Goal: Check status: Check status

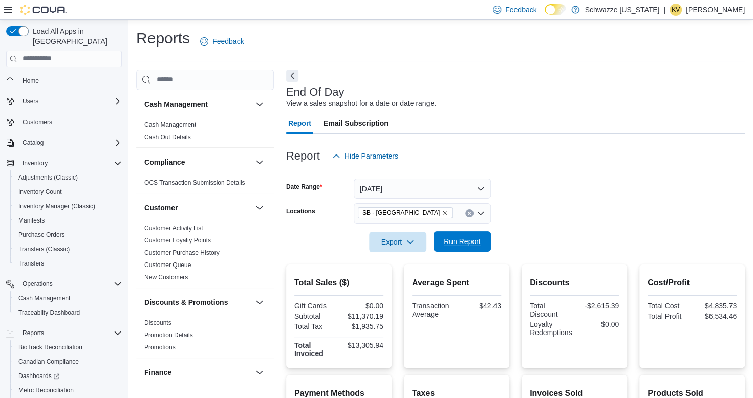
click at [460, 238] on span "Run Report" at bounding box center [462, 242] width 37 height 10
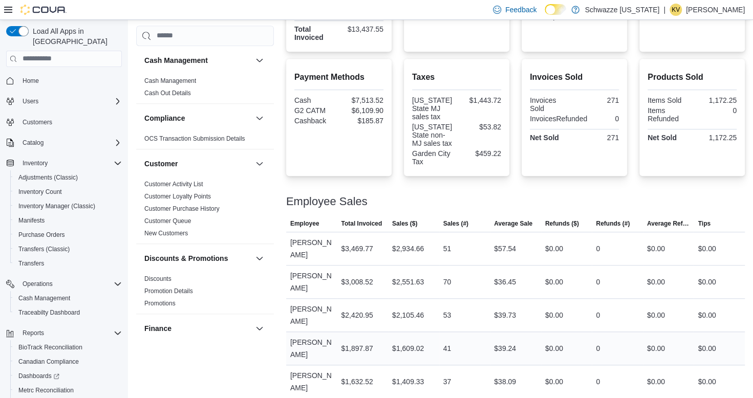
scroll to position [332, 0]
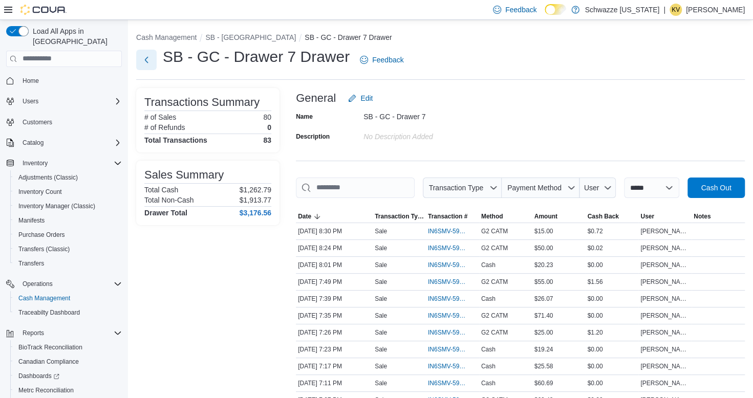
click at [151, 61] on button "Next" at bounding box center [146, 60] width 20 height 20
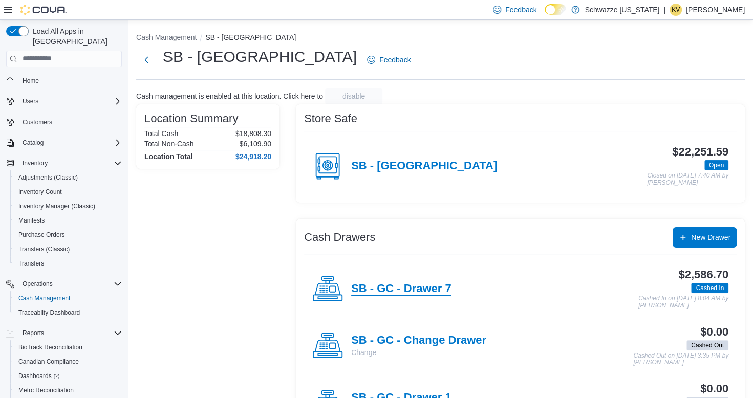
click at [434, 284] on h4 "SB - GC - Drawer 7" at bounding box center [401, 289] width 100 height 13
